Goal: Find specific page/section: Find specific page/section

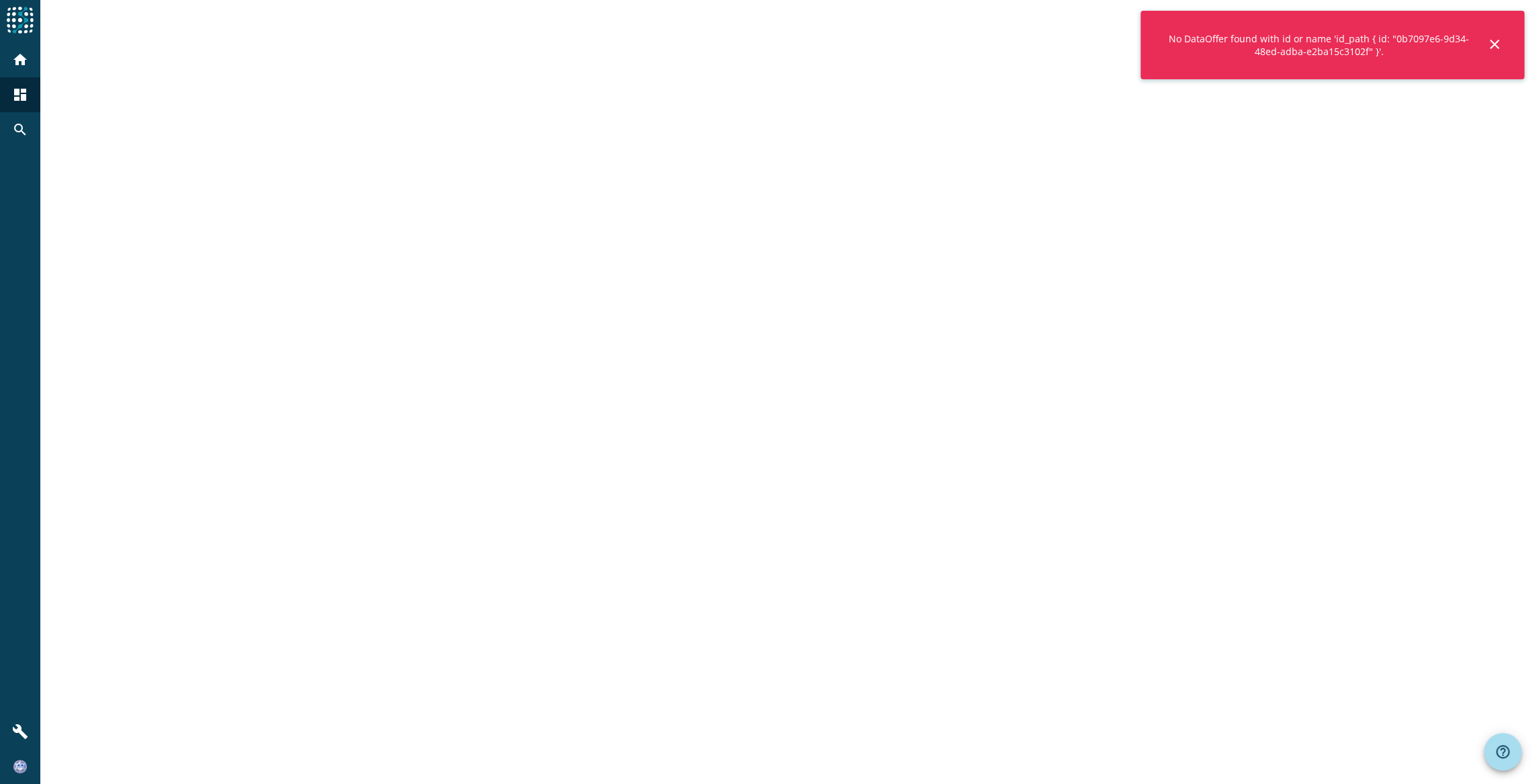
click at [1493, 44] on mat-icon "close" at bounding box center [1494, 44] width 16 height 16
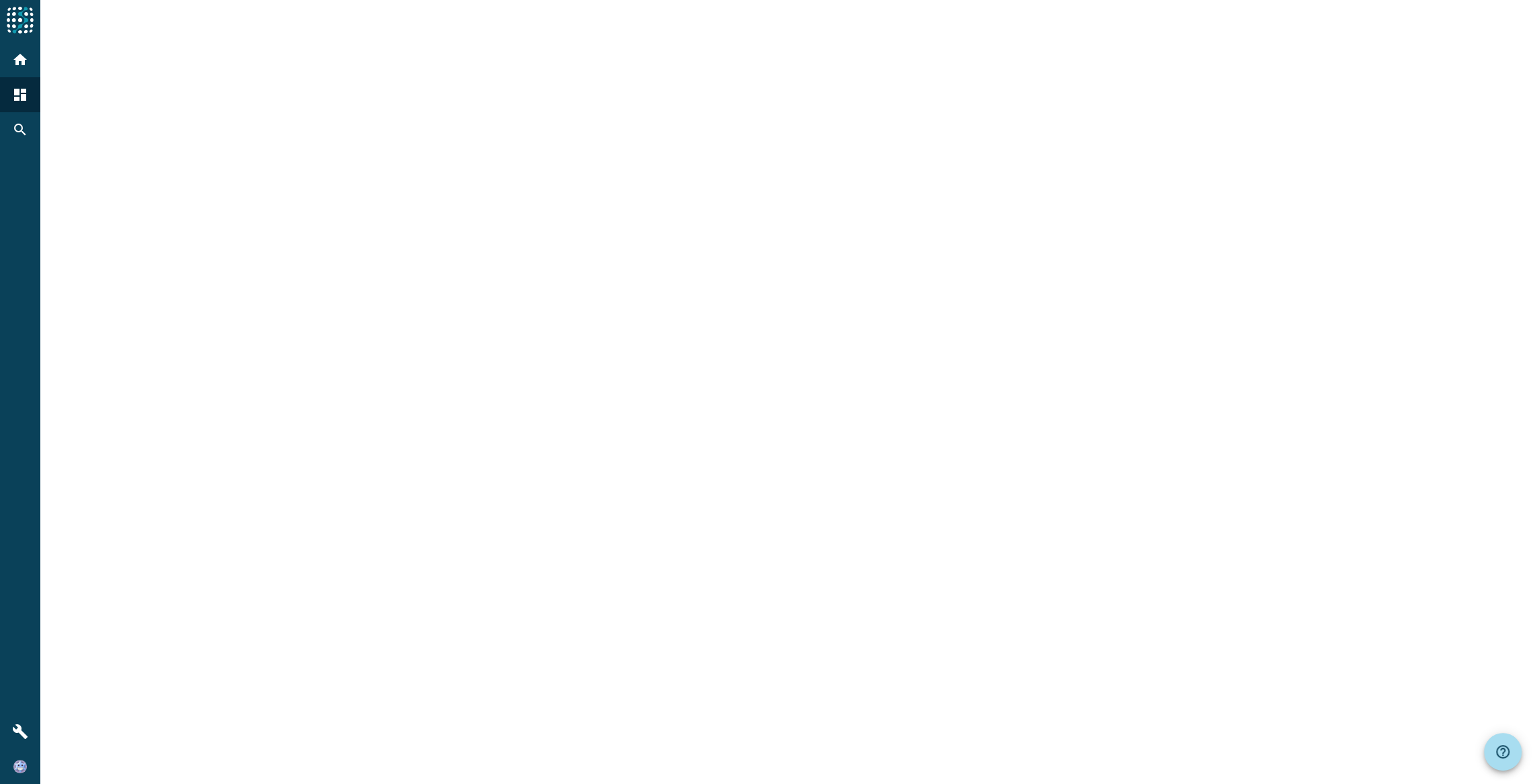
click at [1122, 242] on div at bounding box center [787, 392] width 1495 height 784
click at [15, 66] on mat-icon "home" at bounding box center [19, 60] width 16 height 16
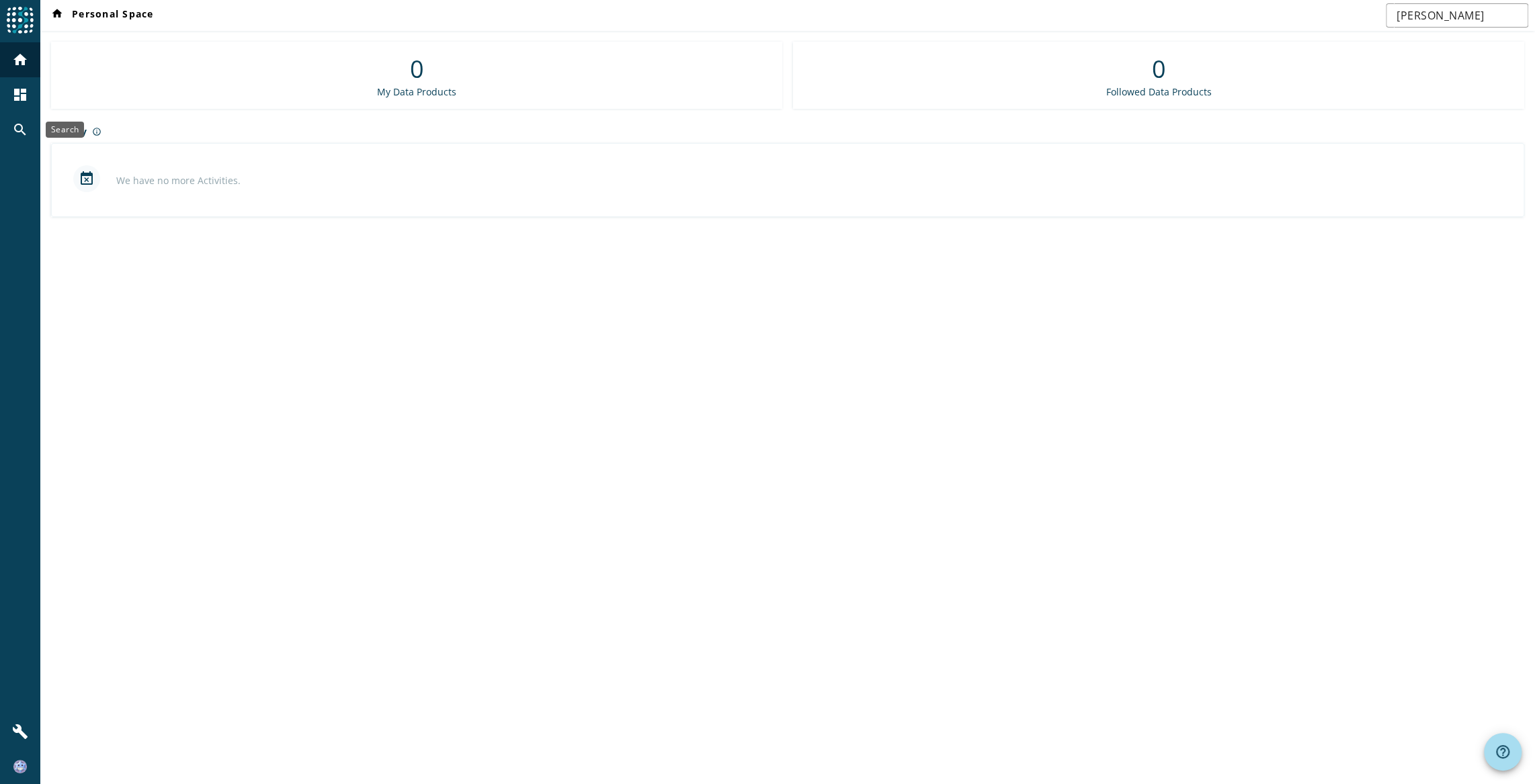
click at [22, 134] on mat-icon "search" at bounding box center [19, 129] width 16 height 16
